Goal: Find specific page/section: Find specific page/section

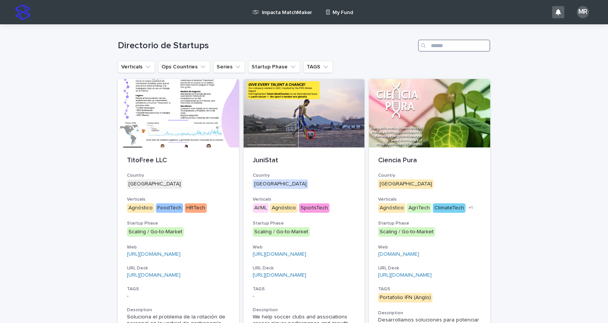
click at [441, 46] on input "Search" at bounding box center [454, 45] width 72 height 12
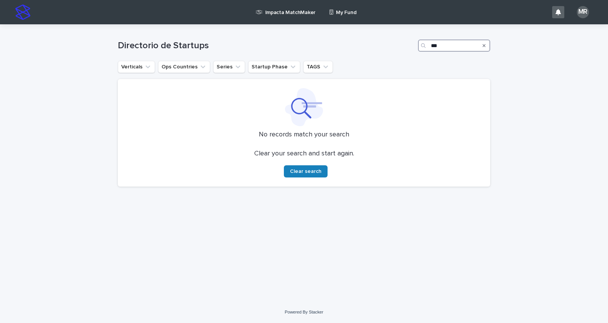
type input "**"
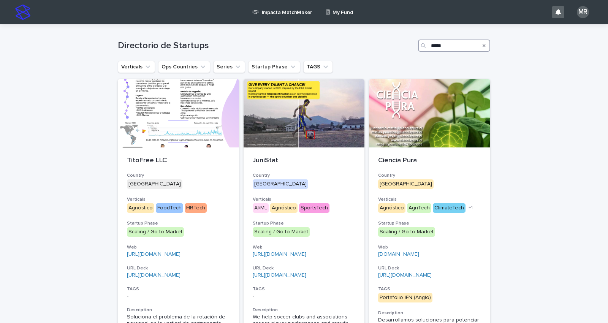
type input "******"
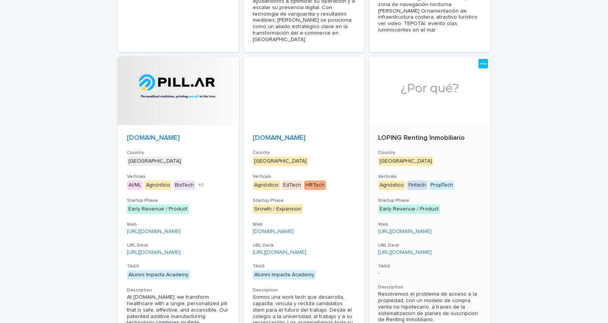
scroll to position [717, 0]
